Goal: Find specific page/section: Find specific page/section

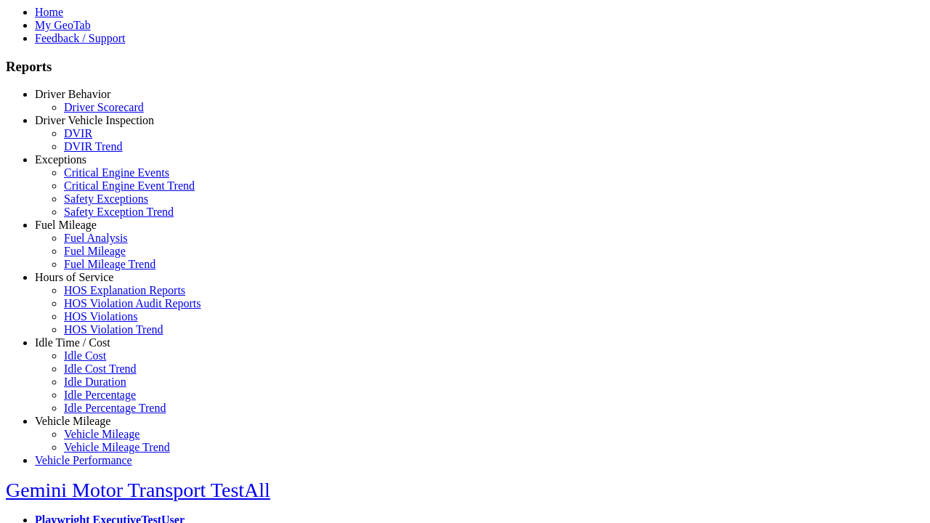
click at [84, 283] on link "Hours of Service" at bounding box center [74, 277] width 79 height 12
click at [94, 297] on link "HOS Explanation Reports" at bounding box center [124, 290] width 121 height 12
